Goal: Information Seeking & Learning: Learn about a topic

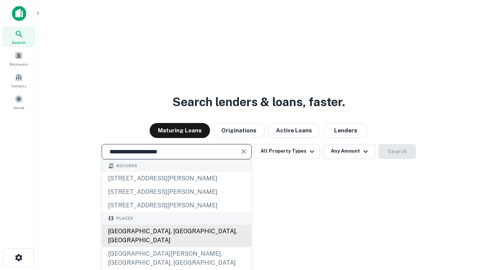
click at [176, 247] on div "Santa Monica, CA, USA" at bounding box center [176, 235] width 149 height 22
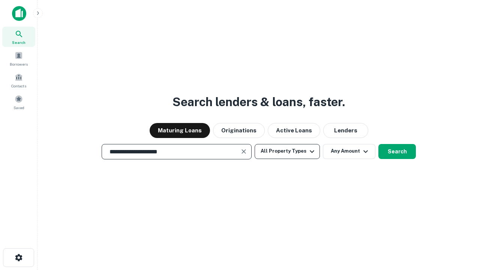
type input "**********"
click at [287, 151] on button "All Property Types" at bounding box center [286, 151] width 65 height 15
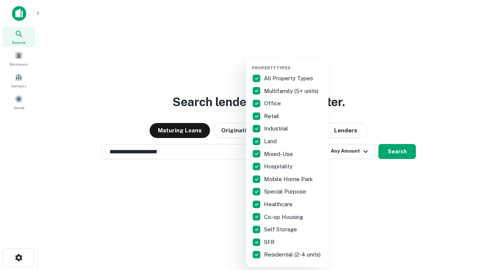
click at [293, 63] on button "button" at bounding box center [293, 63] width 82 height 0
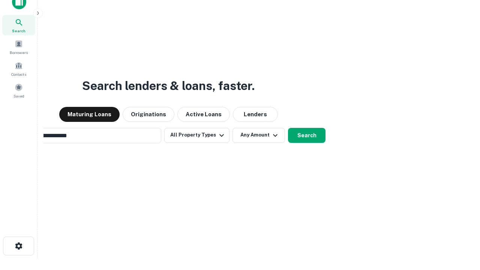
scroll to position [12, 0]
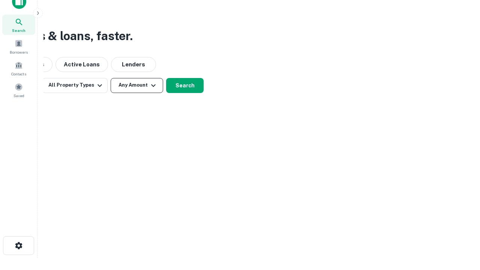
click at [137, 85] on button "Any Amount" at bounding box center [137, 85] width 52 height 15
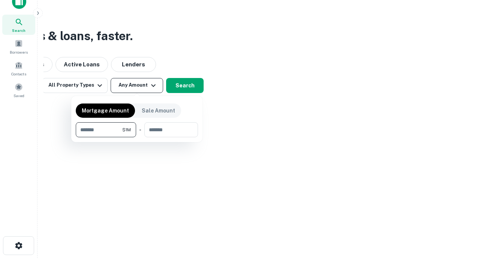
type input "*******"
click at [137, 137] on button "button" at bounding box center [137, 137] width 122 height 0
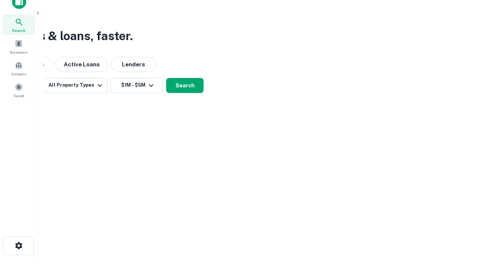
scroll to position [4, 138]
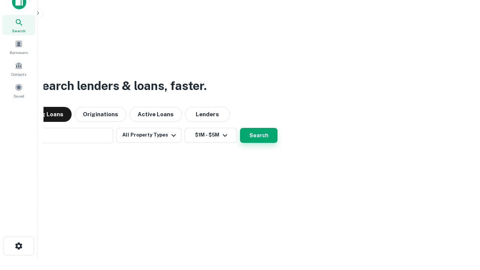
click at [240, 128] on button "Search" at bounding box center [258, 135] width 37 height 15
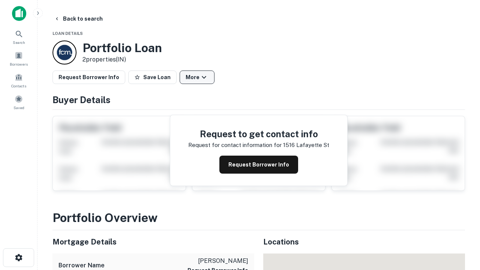
click at [197, 77] on button "More" at bounding box center [196, 76] width 35 height 13
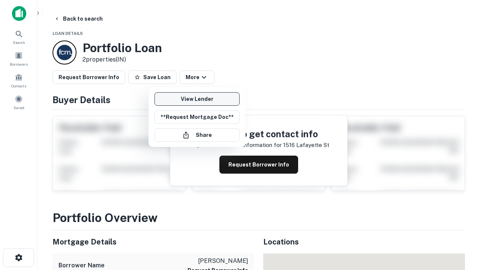
click at [197, 99] on link "View Lender" at bounding box center [196, 98] width 85 height 13
